Goal: Navigation & Orientation: Find specific page/section

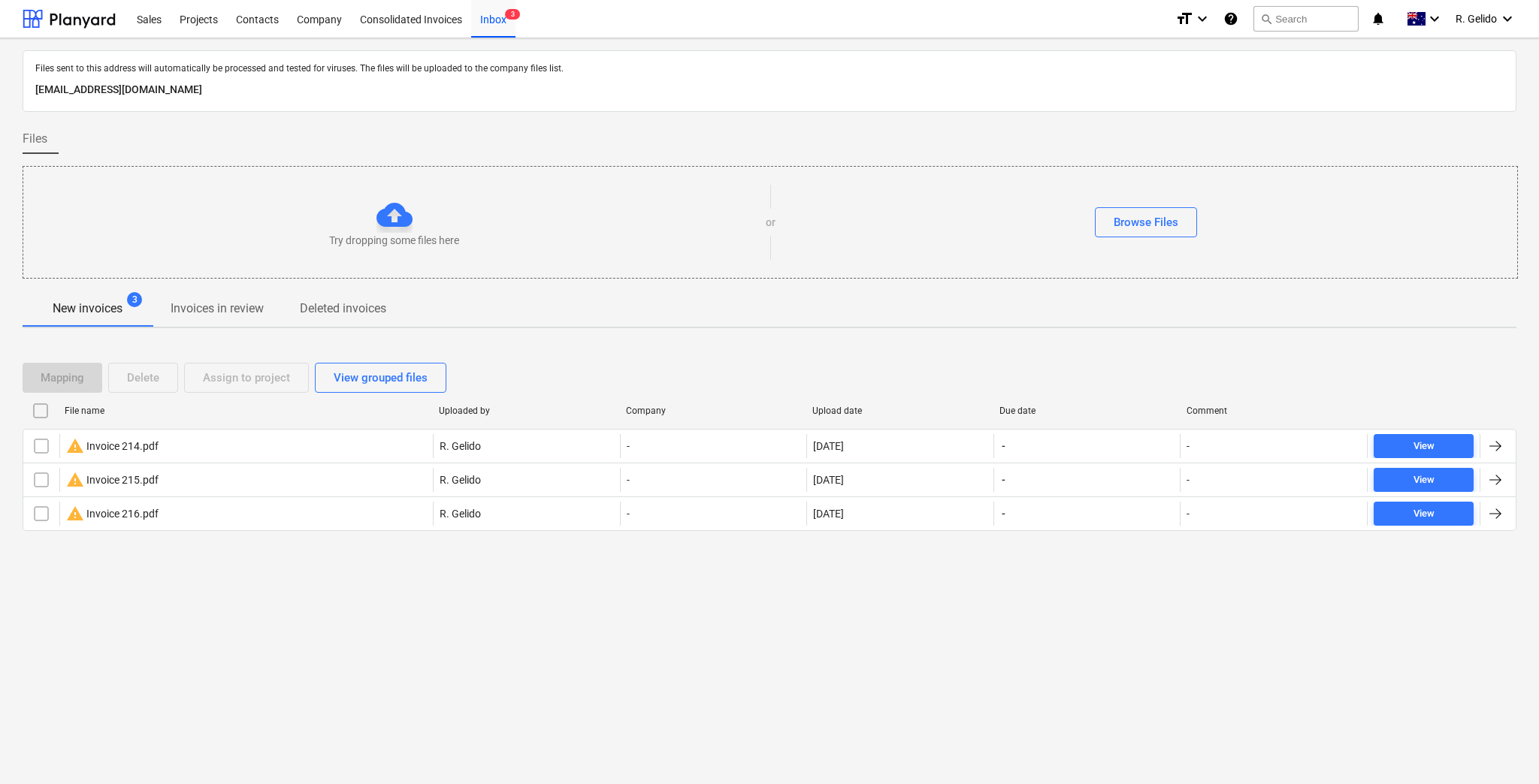
click at [201, 23] on div "Projects" at bounding box center [198, 18] width 57 height 38
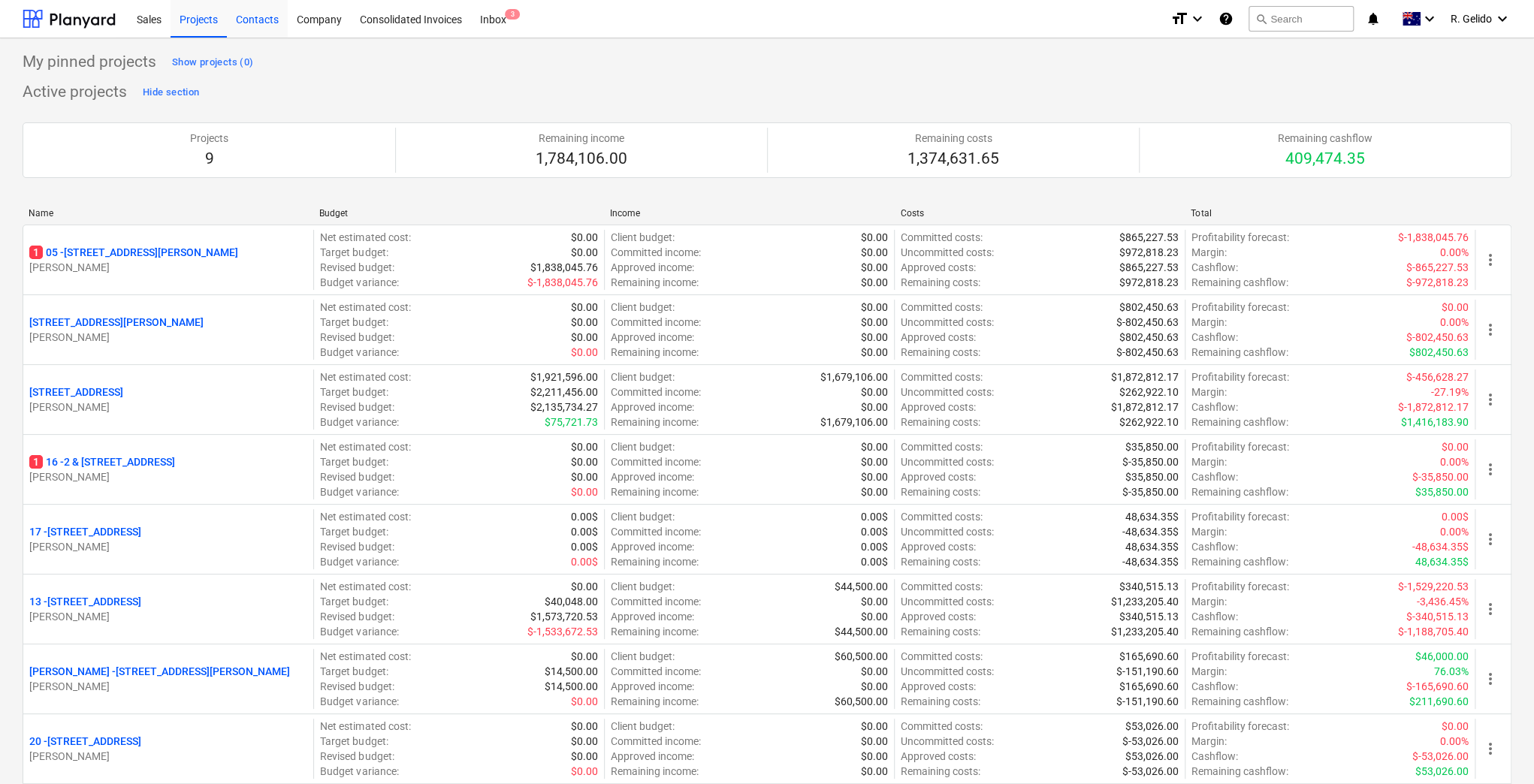
click at [265, 26] on div "Contacts" at bounding box center [257, 18] width 61 height 38
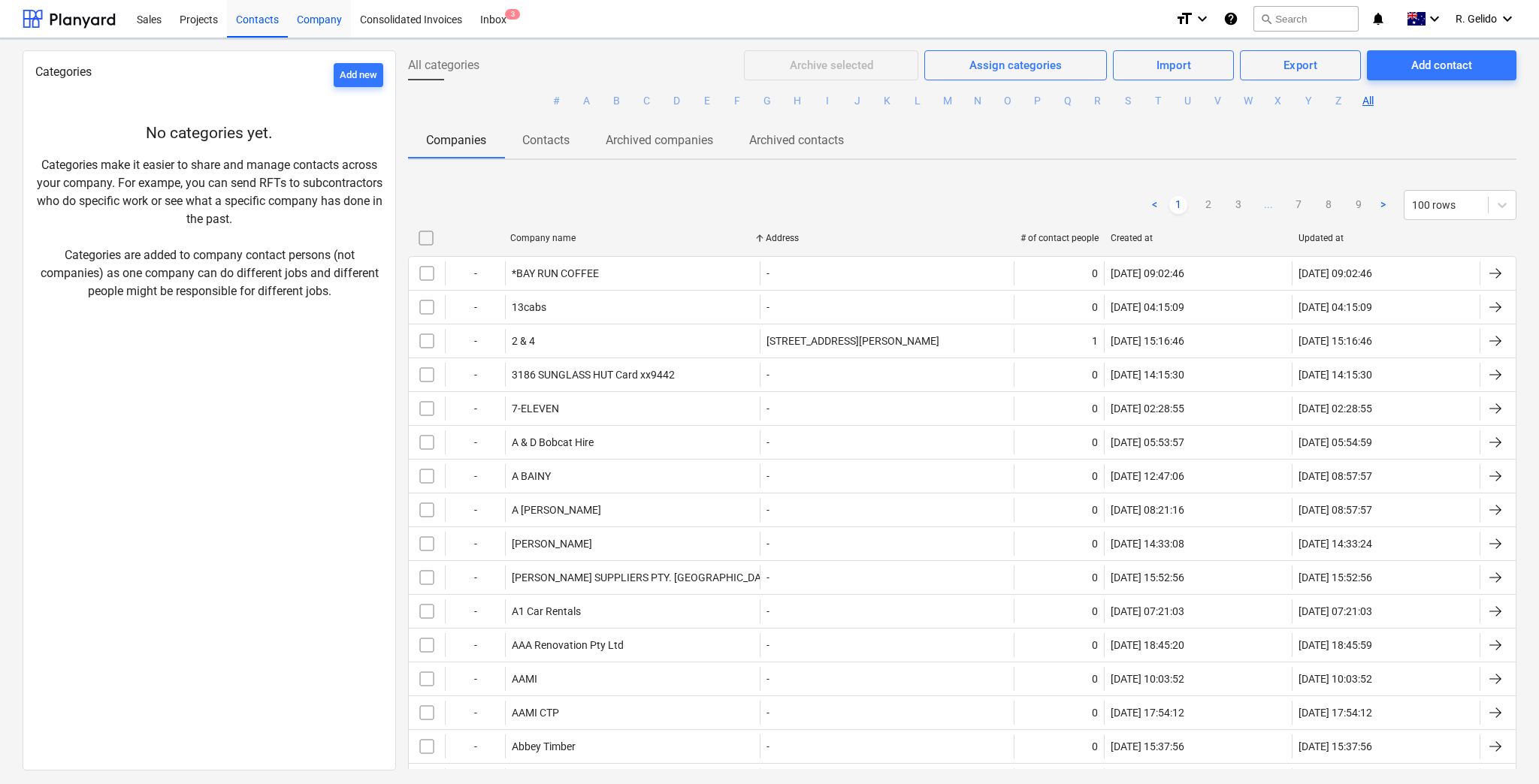
click at [327, 21] on div "Company" at bounding box center [319, 18] width 63 height 38
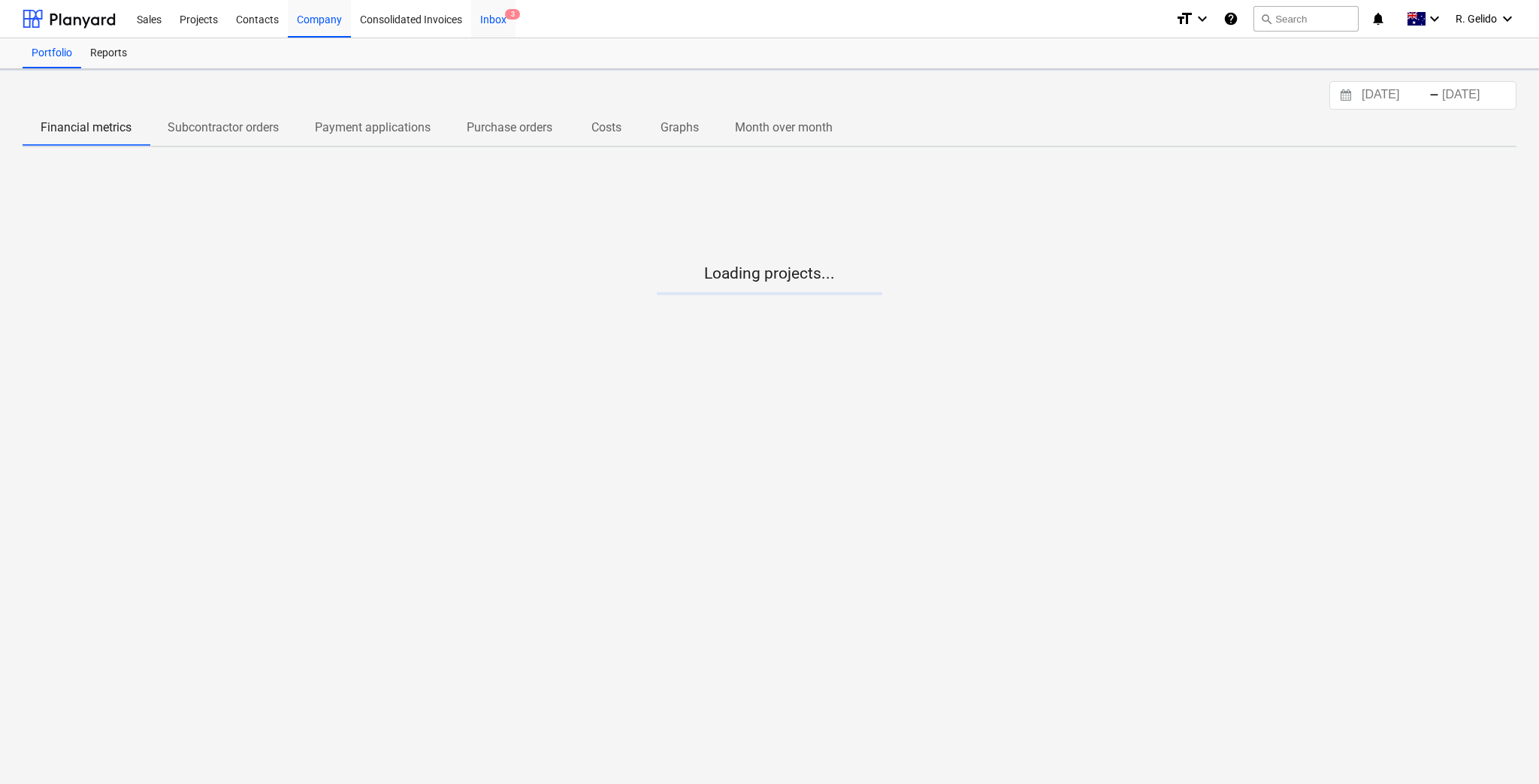
click at [498, 12] on div "Inbox 3" at bounding box center [493, 18] width 44 height 38
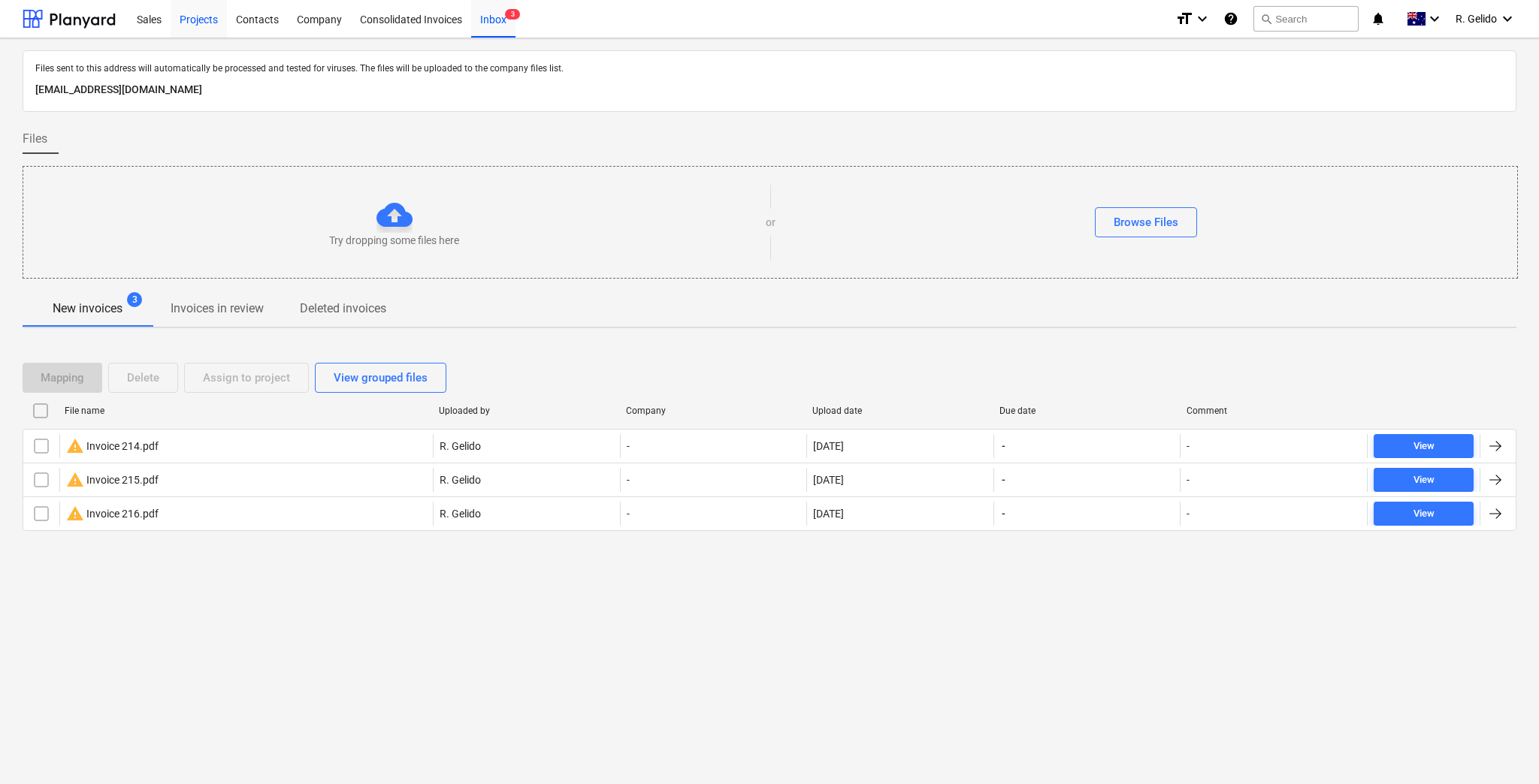
click at [189, 23] on div "Projects" at bounding box center [198, 18] width 57 height 38
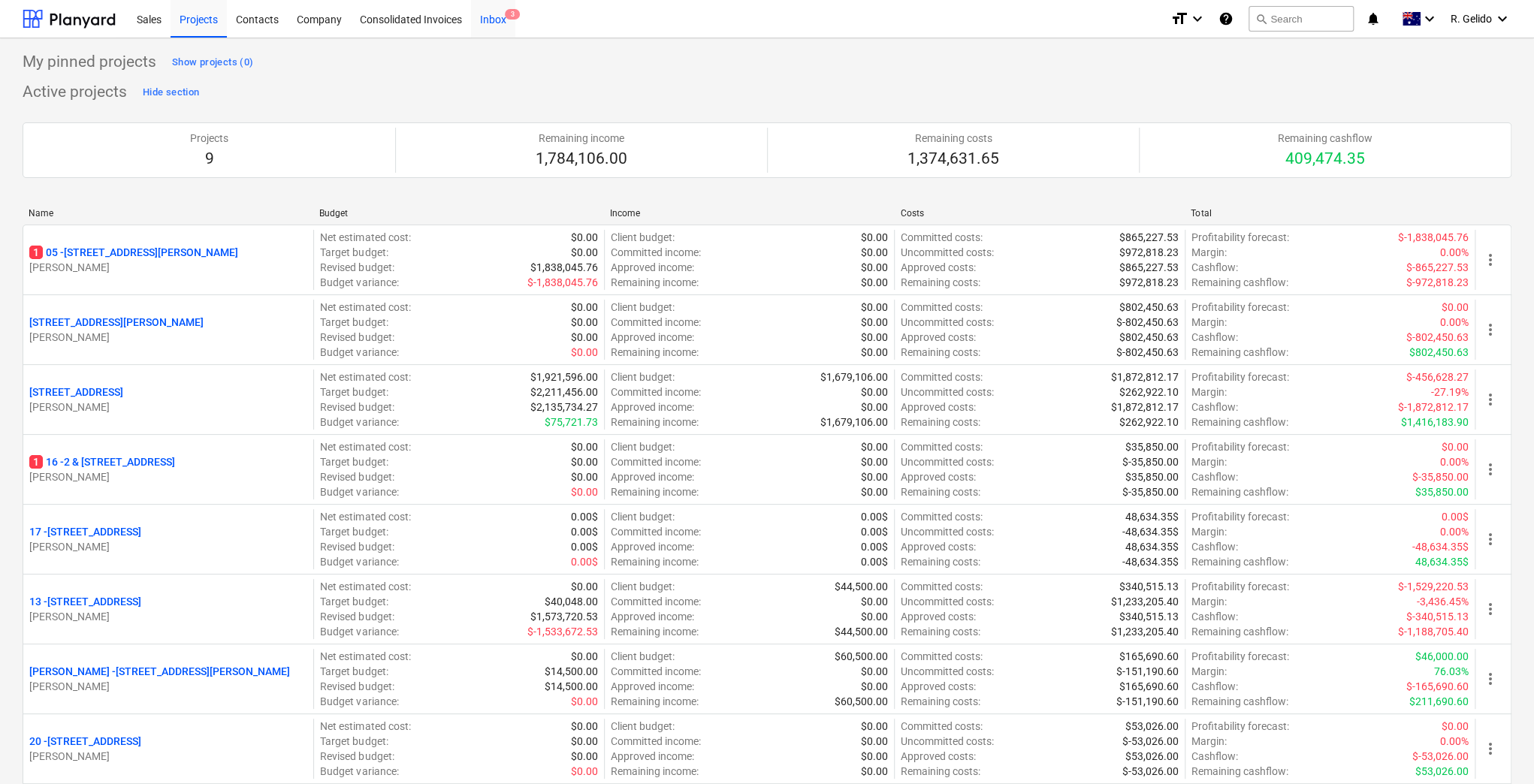
click at [496, 18] on div "Inbox 3" at bounding box center [493, 18] width 44 height 38
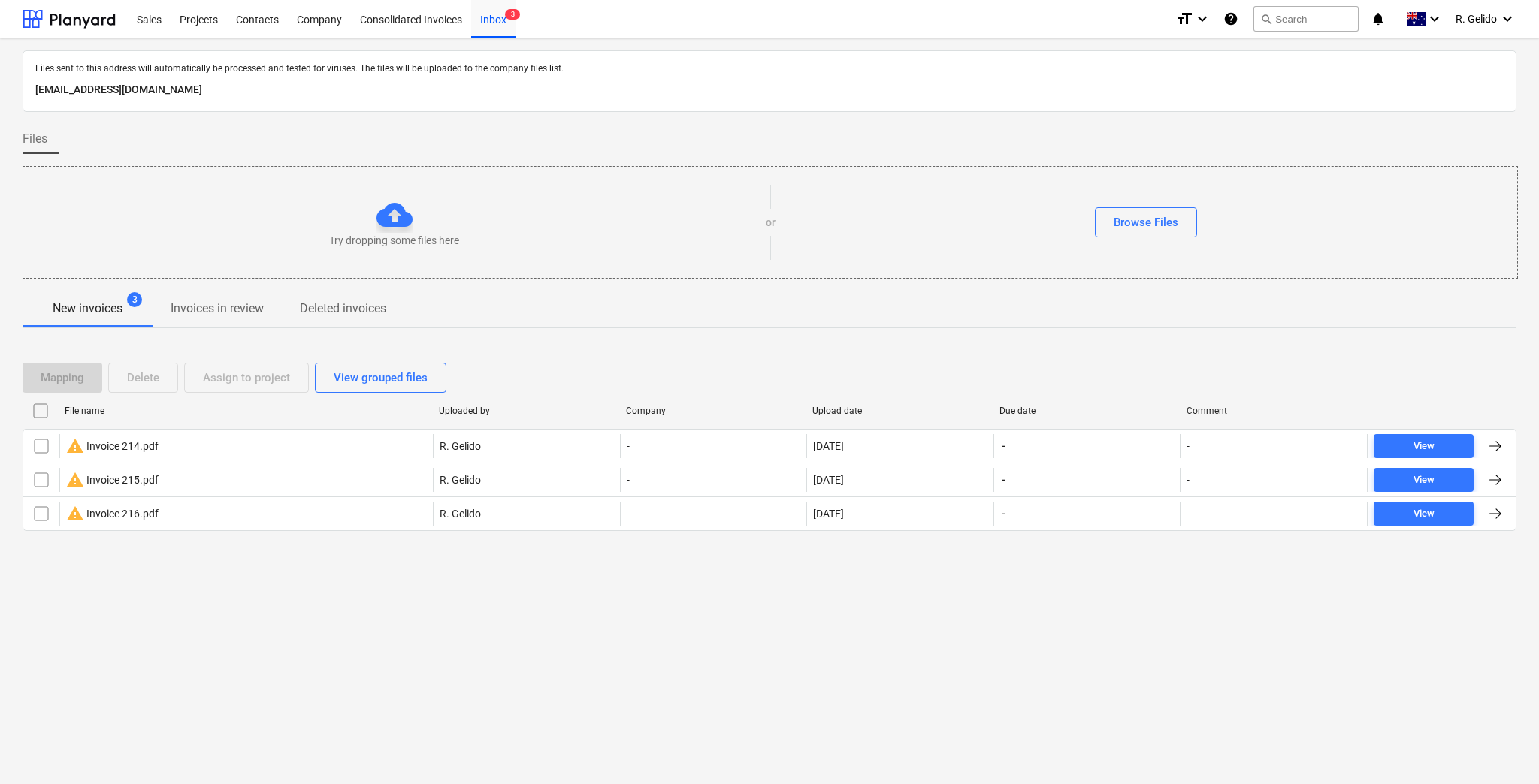
click at [434, 586] on div "Files sent to this address will automatically be processed and tested for virus…" at bounding box center [770, 411] width 1539 height 746
click at [1188, 676] on div "Files sent to this address will automatically be processed and tested for virus…" at bounding box center [770, 411] width 1539 height 746
click at [1234, 647] on div "Files sent to this address will automatically be processed and tested for virus…" at bounding box center [770, 411] width 1539 height 746
